Goal: Find specific page/section: Find specific page/section

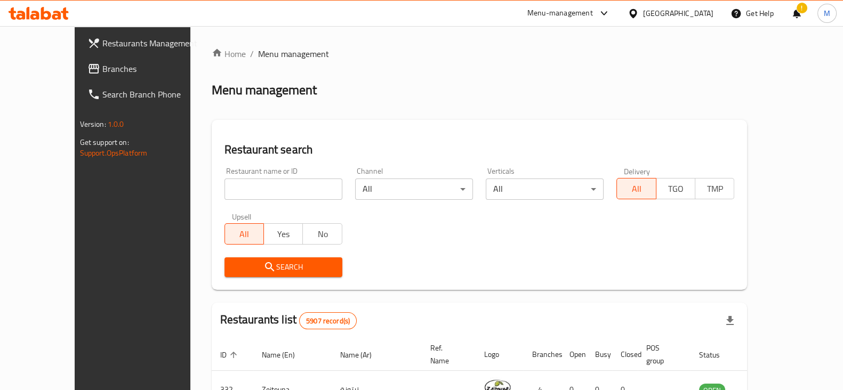
click at [277, 191] on input "search" at bounding box center [283, 189] width 118 height 21
click button "Search" at bounding box center [283, 267] width 118 height 20
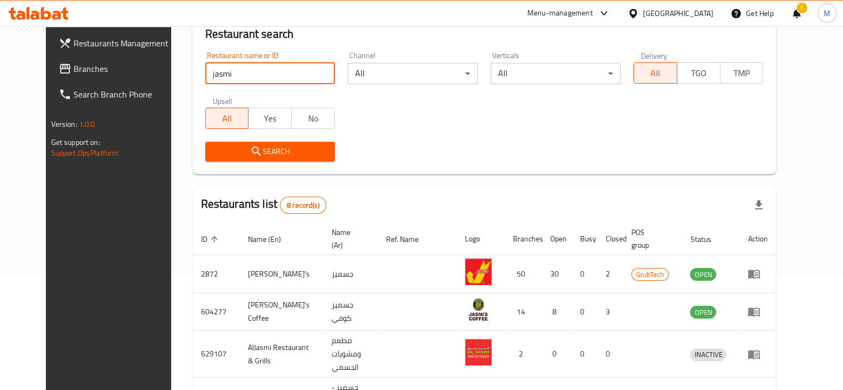
scroll to position [200, 0]
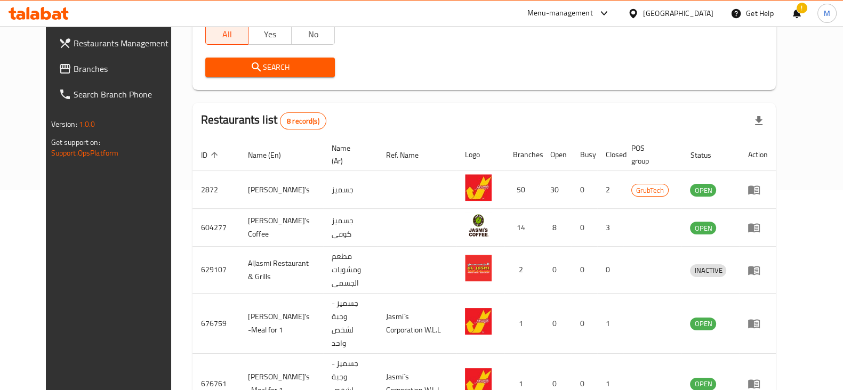
click at [71, 333] on div "Restaurants Management Branches Search Branch Phone Version: 1.0.0 Get support …" at bounding box center [116, 221] width 141 height 390
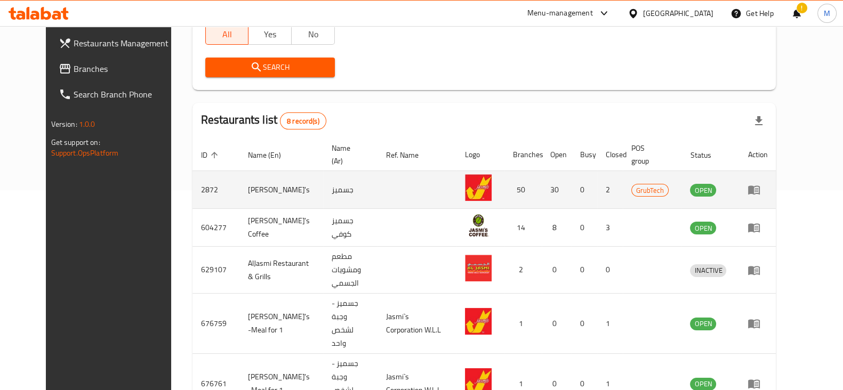
scroll to position [0, 0]
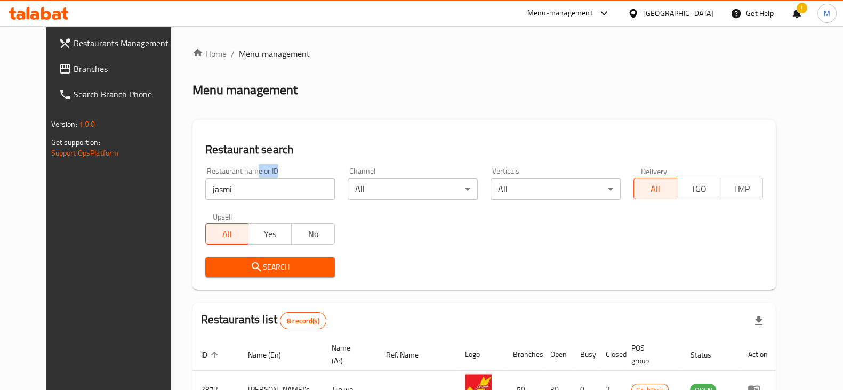
drag, startPoint x: 228, startPoint y: 174, endPoint x: 225, endPoint y: 191, distance: 16.8
click at [225, 191] on div "Restaurant name or ID jasmi Restaurant name or ID" at bounding box center [270, 183] width 130 height 33
click at [225, 191] on input "jasmi" at bounding box center [270, 189] width 130 height 21
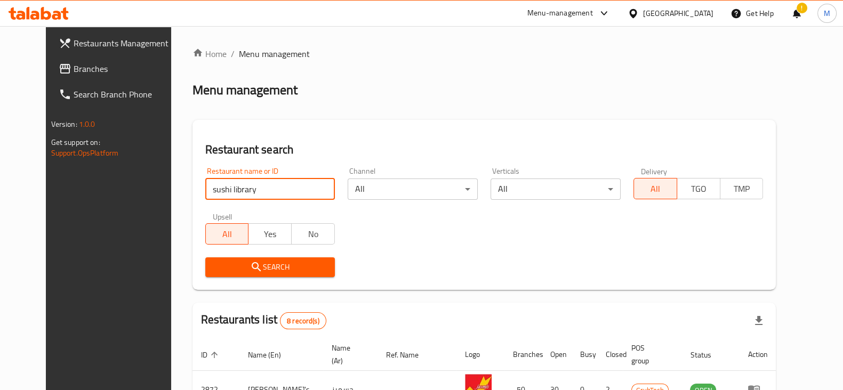
type input "sushi library"
click button "Search" at bounding box center [270, 267] width 130 height 20
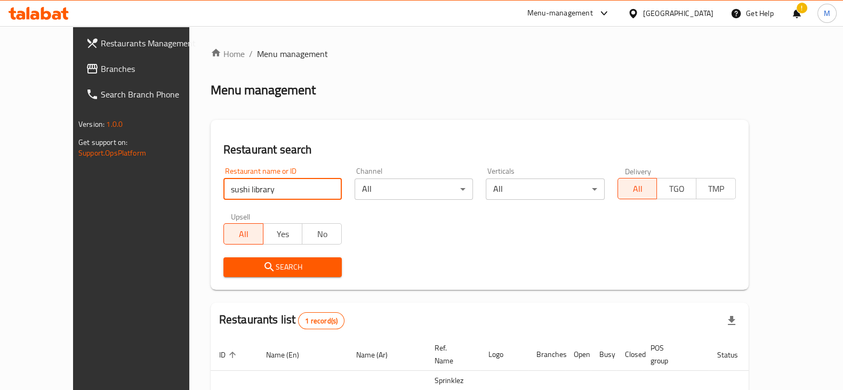
scroll to position [64, 0]
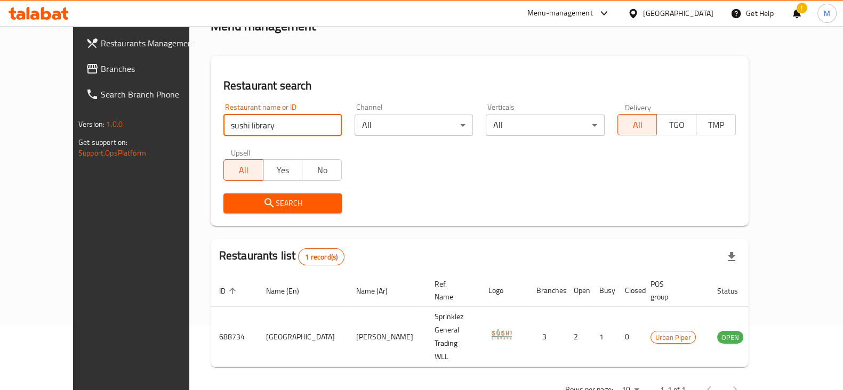
click at [384, 369] on div "Home / Menu management Menu management Restaurant search Restaurant name or ID …" at bounding box center [479, 193] width 581 height 463
click at [538, 376] on div "Rows per page: 10 1-1 of 1" at bounding box center [480, 390] width 538 height 28
click at [469, 172] on div "Restaurant name or ID sushi library Restaurant name or ID Channel All ​ Vertica…" at bounding box center [479, 158] width 525 height 123
click at [248, 126] on input "sushi library" at bounding box center [282, 125] width 118 height 21
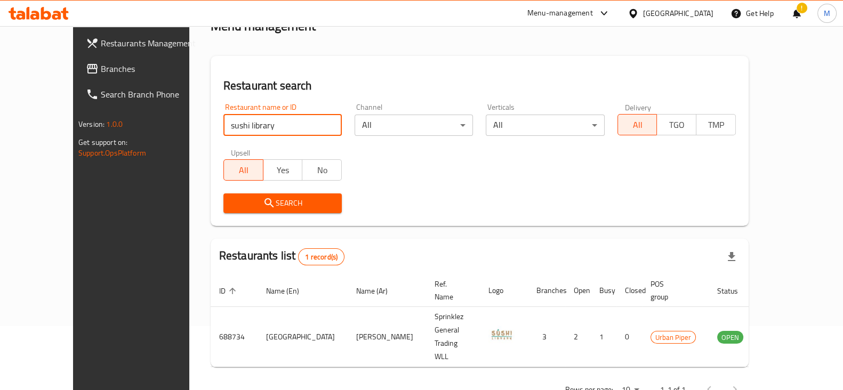
click at [248, 126] on input "sushi library" at bounding box center [282, 125] width 118 height 21
